Goal: Information Seeking & Learning: Learn about a topic

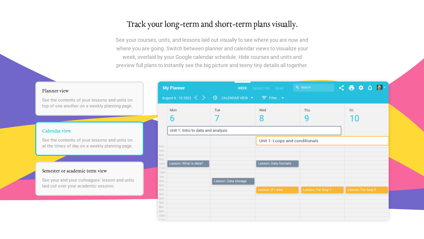
scroll to position [715, 0]
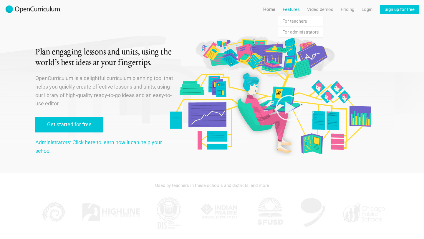
click at [286, 8] on link "Features" at bounding box center [291, 9] width 17 height 9
click at [269, 5] on link "Home" at bounding box center [269, 9] width 12 height 9
click at [19, 53] on div "Plan engaging lessons and units, using the world’s best ideas at your fingertip…" at bounding box center [212, 86] width 402 height 173
click at [23, 10] on img at bounding box center [33, 9] width 56 height 9
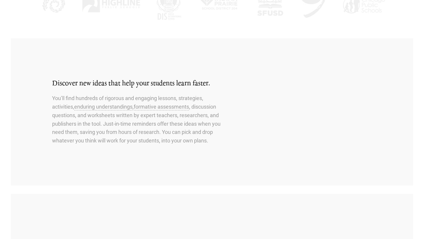
scroll to position [239, 0]
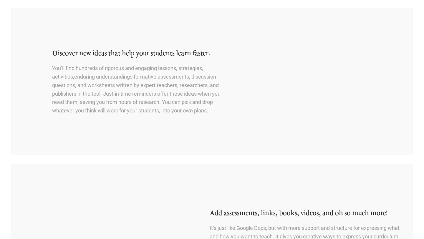
click at [323, 32] on img at bounding box center [339, 81] width 147 height 147
click at [73, 82] on p "You’ll find hundreds of rigorous and engaging lessons, strategies, activities, …" at bounding box center [141, 89] width 178 height 51
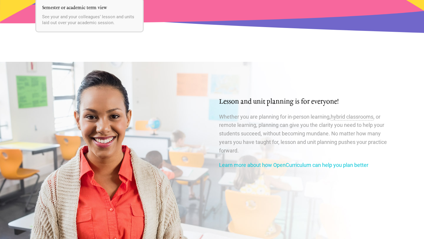
scroll to position [966, 0]
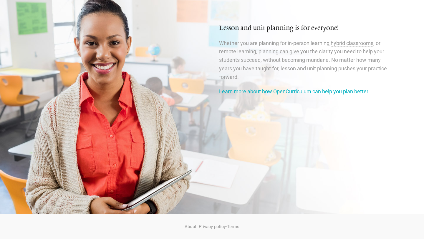
click at [237, 91] on link "Learn more about how OpenCurriculum can help you plan better" at bounding box center [293, 91] width 149 height 6
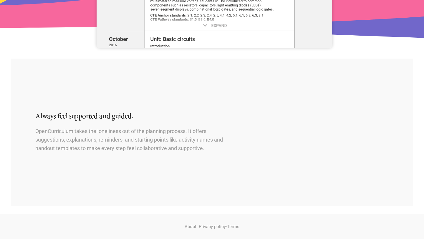
scroll to position [966, 0]
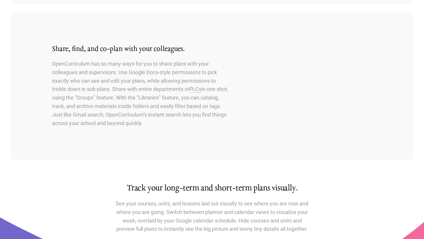
click at [167, 213] on p "See your courses, units, and lessons laid out visually to see where you are now…" at bounding box center [212, 217] width 194 height 34
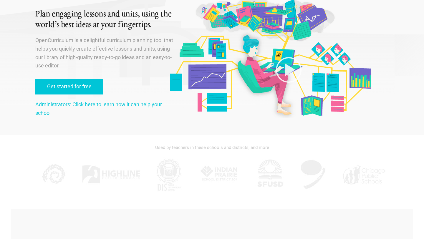
scroll to position [0, 0]
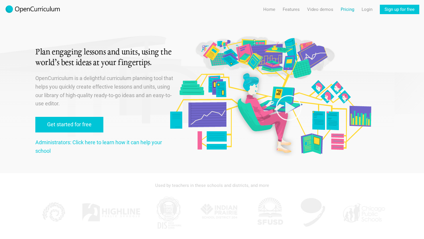
click at [347, 10] on link "Pricing" at bounding box center [348, 9] width 14 height 9
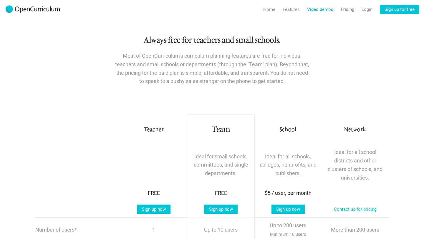
click at [312, 8] on link "Video demos" at bounding box center [320, 9] width 26 height 9
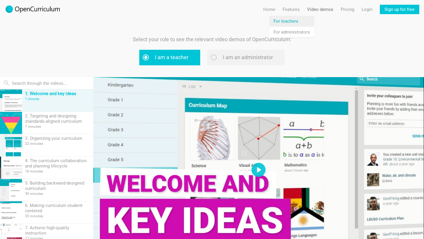
click at [288, 22] on link "Features For teachers" at bounding box center [292, 21] width 45 height 11
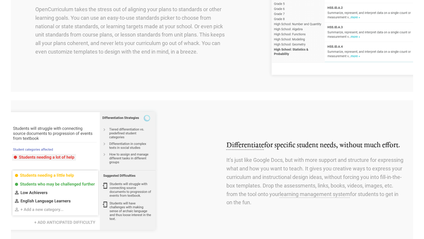
scroll to position [308, 0]
